Goal: Task Accomplishment & Management: Manage account settings

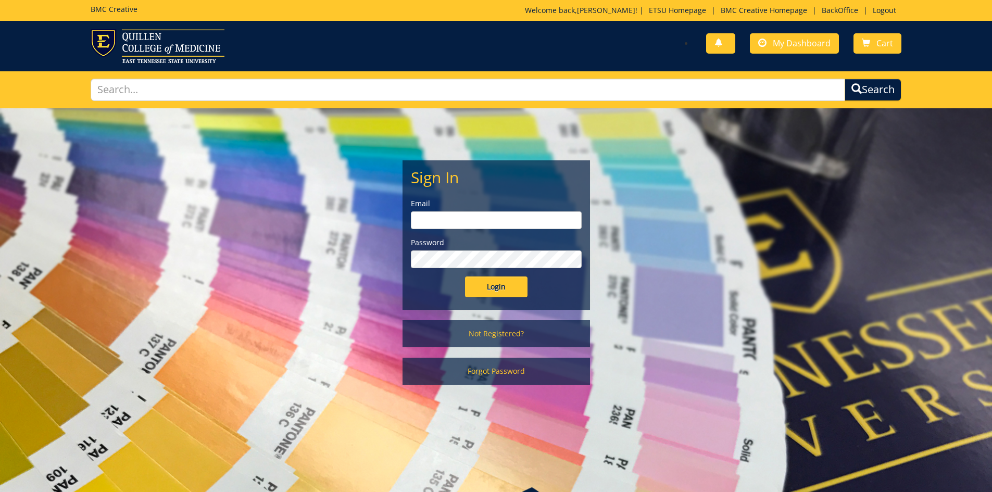
type input "[EMAIL_ADDRESS][DOMAIN_NAME]"
click at [494, 283] on input "Login" at bounding box center [496, 287] width 63 height 21
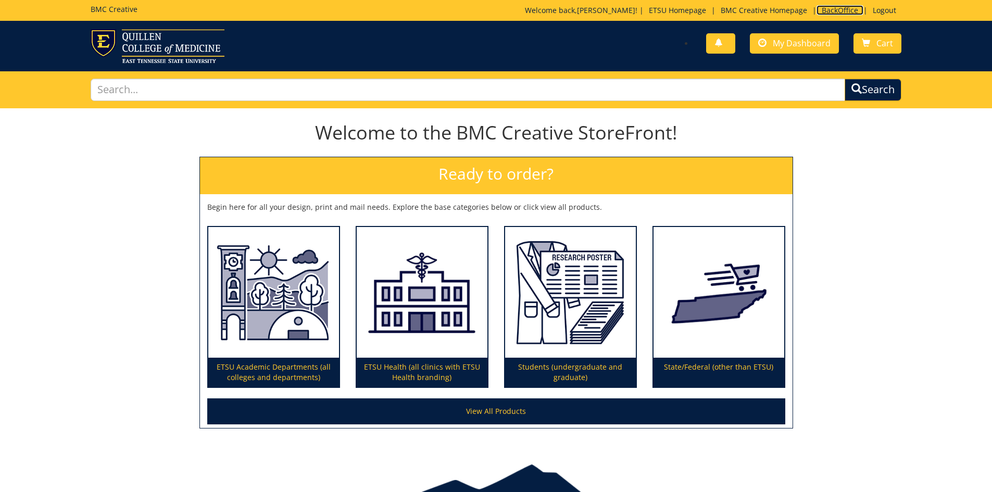
click at [836, 9] on link "BackOffice" at bounding box center [840, 10] width 47 height 10
